Goal: Task Accomplishment & Management: Complete application form

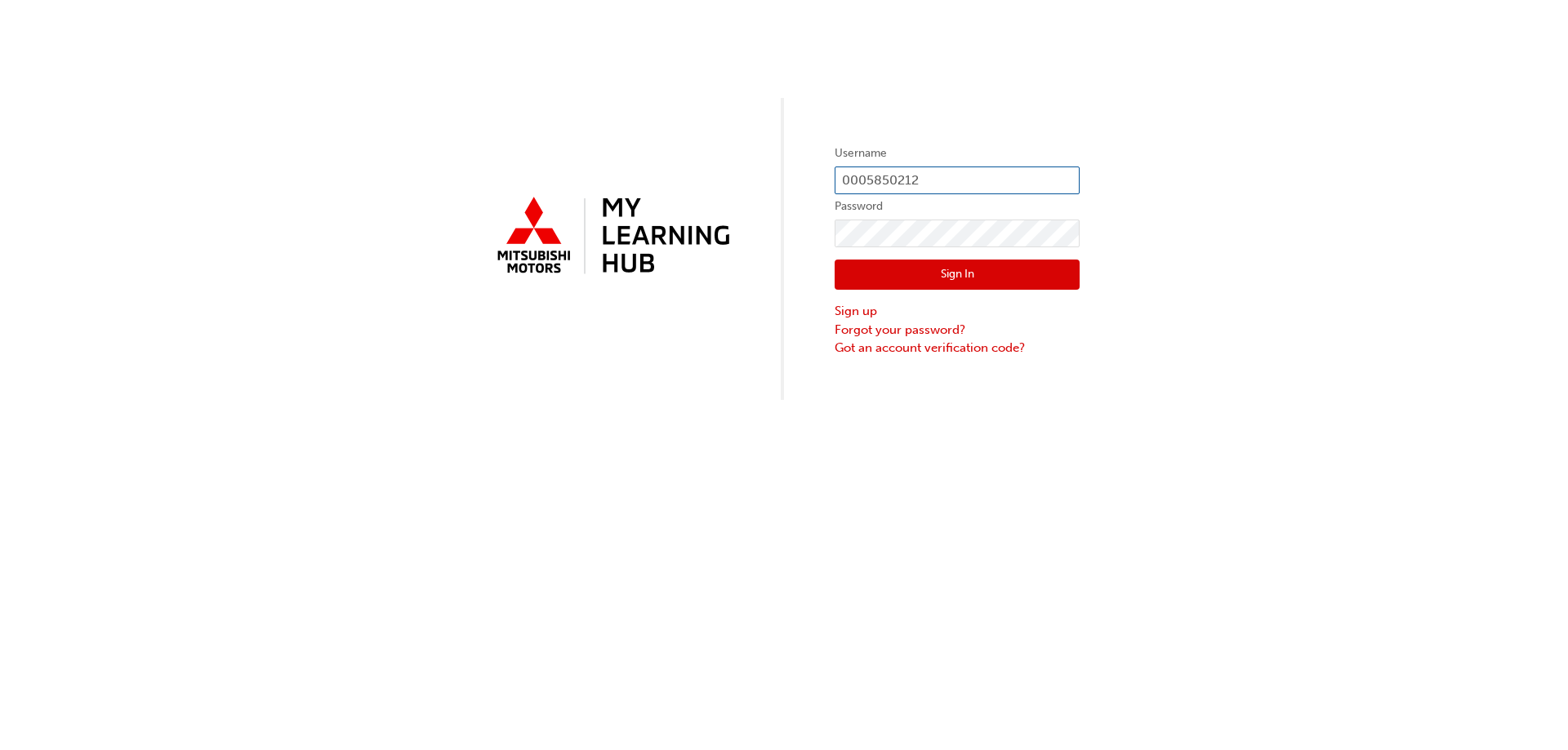
click at [979, 179] on input "0005850212" at bounding box center [957, 180] width 245 height 28
click at [979, 181] on input "0005850212" at bounding box center [957, 180] width 245 height 28
click at [979, 179] on input "0005850212" at bounding box center [957, 180] width 245 height 28
click at [943, 169] on input "0005850212" at bounding box center [957, 180] width 245 height 28
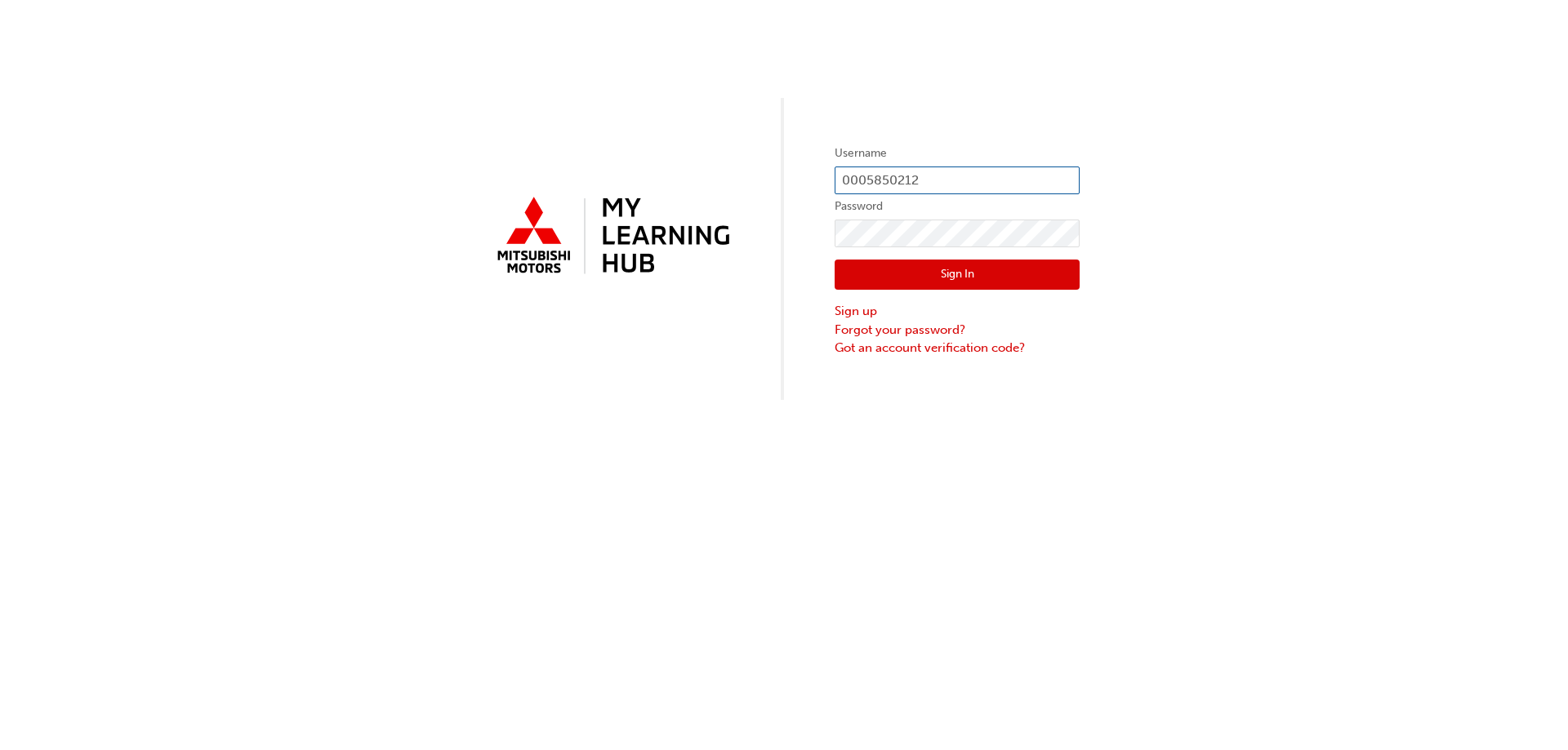
click at [940, 170] on input "0005850212" at bounding box center [957, 180] width 245 height 28
paste input "994738"
type input "0005994738"
click at [857, 311] on link "Sign up" at bounding box center [957, 311] width 245 height 19
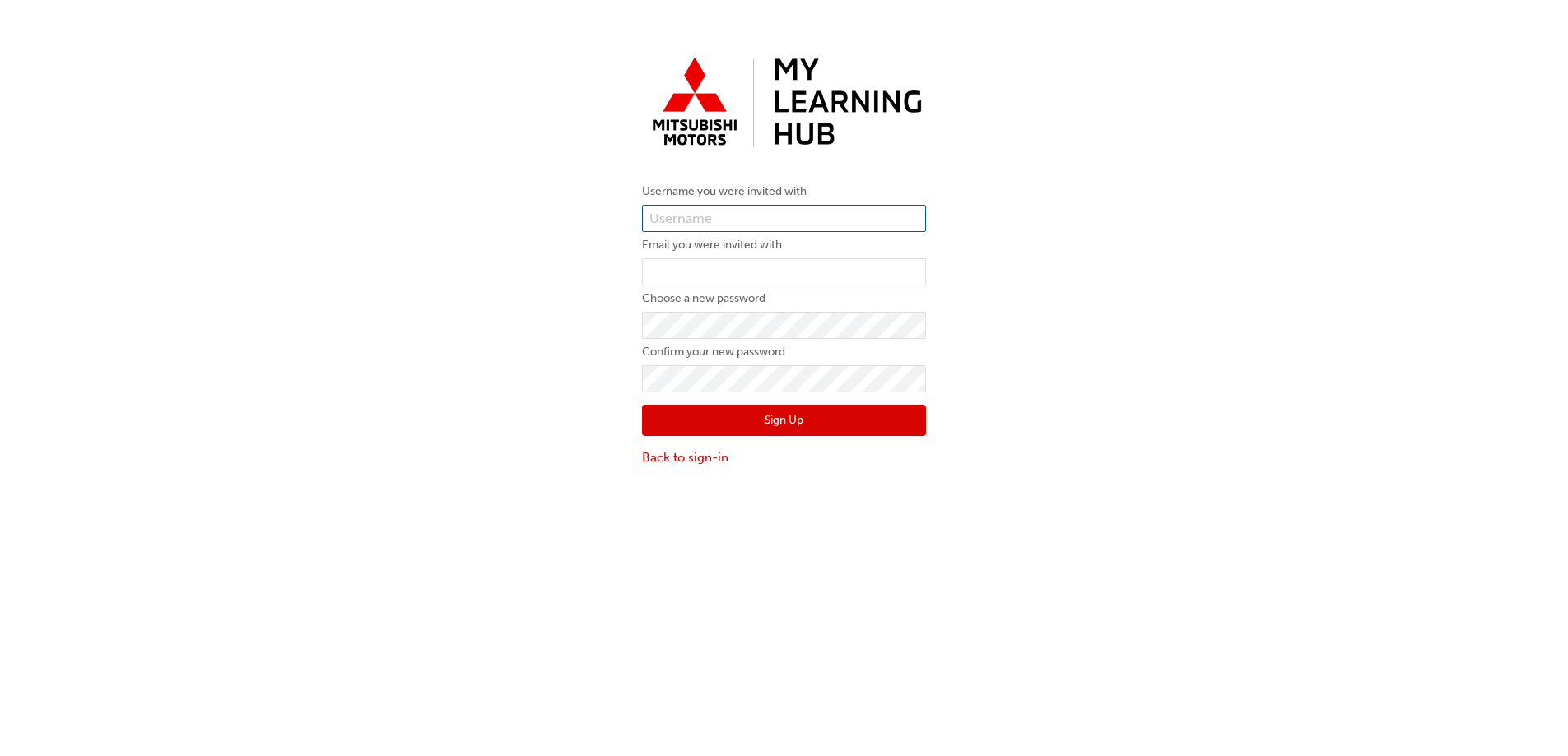
click at [735, 220] on input "text" at bounding box center [784, 219] width 284 height 28
paste input "0005994738"
type input "0005994738"
click at [732, 264] on input "email" at bounding box center [784, 272] width 284 height 28
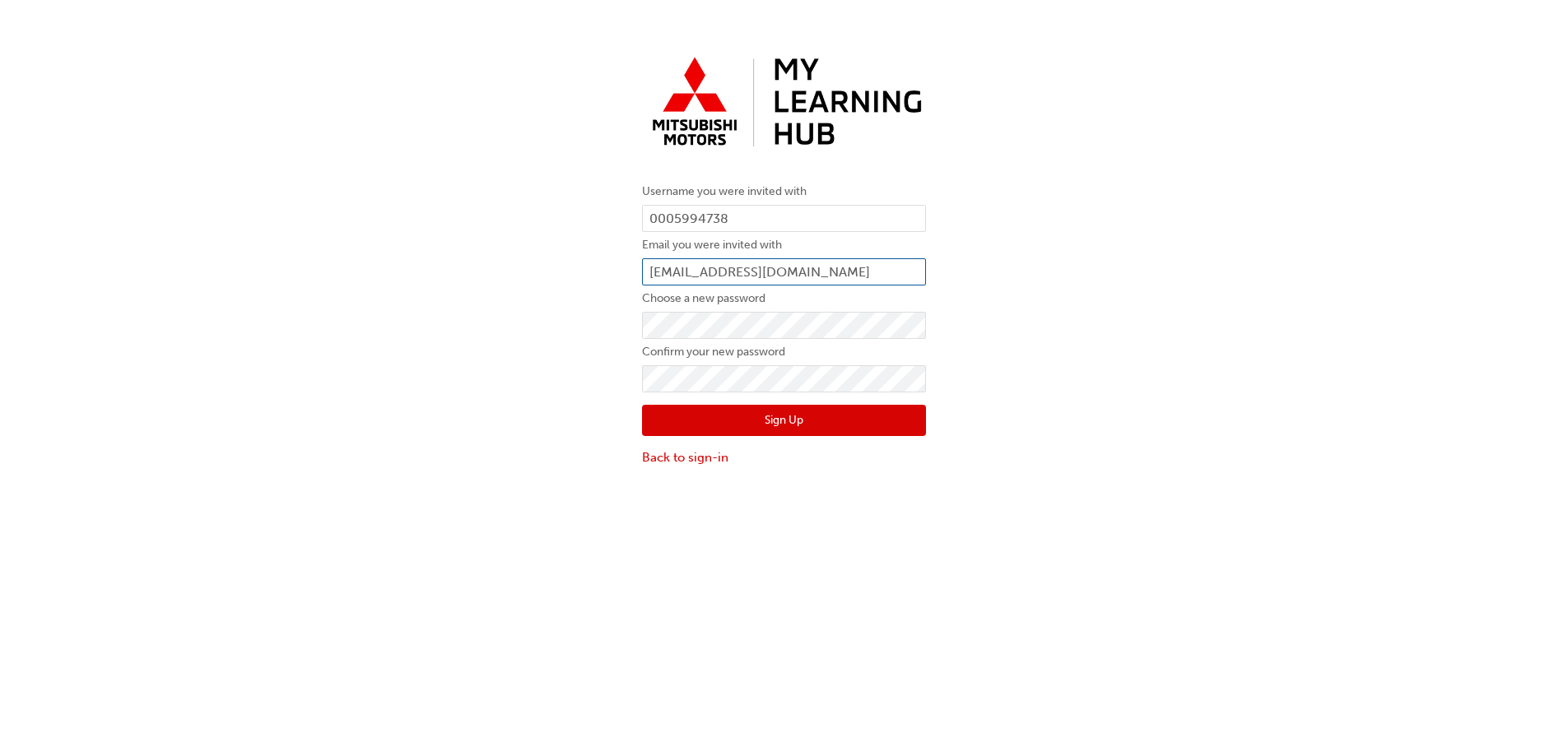
type input "[EMAIL_ADDRESS][DOMAIN_NAME]"
click at [667, 409] on button "Sign Up" at bounding box center [784, 421] width 284 height 31
click at [600, 395] on div "Username you were invited with 0005994738 Email you were invited with [PERSON_N…" at bounding box center [784, 258] width 1568 height 442
click at [661, 413] on button "Sign Up" at bounding box center [784, 421] width 284 height 31
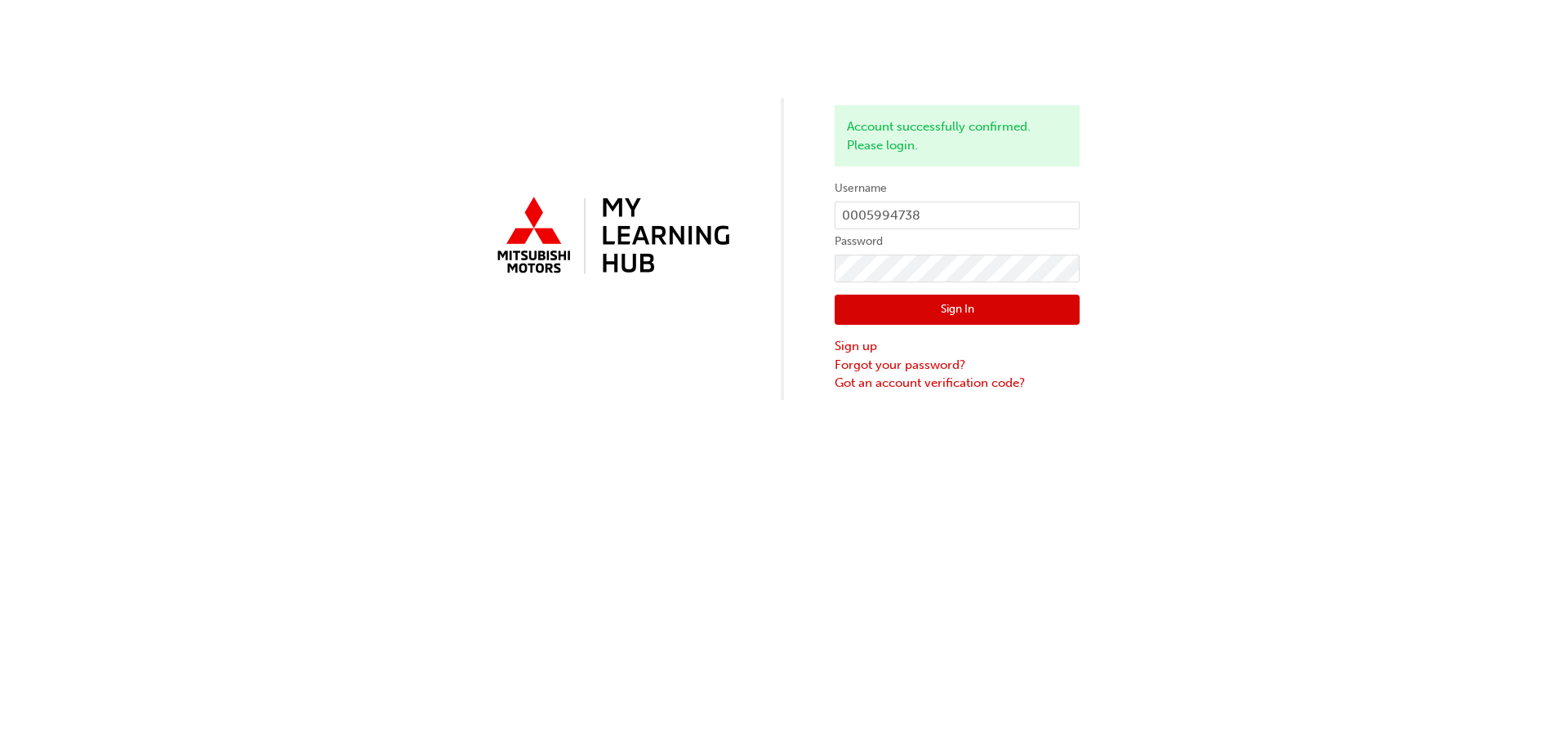
click at [976, 302] on button "Sign In" at bounding box center [957, 310] width 245 height 31
